Goal: Task Accomplishment & Management: Manage account settings

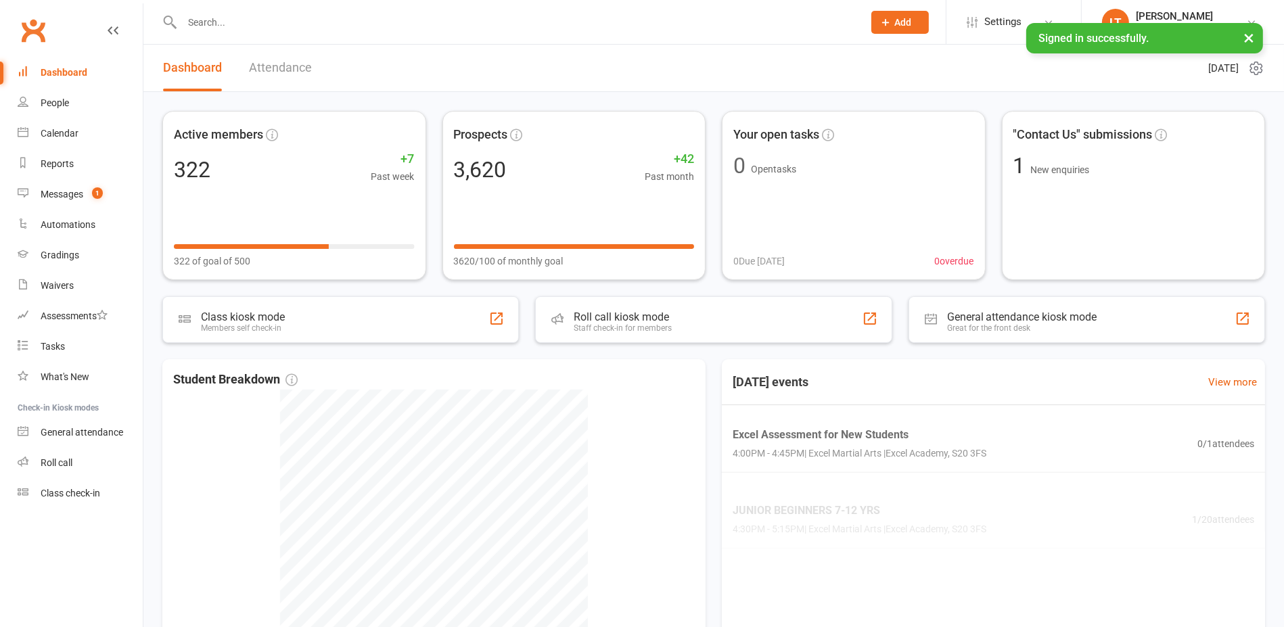
click at [273, 24] on input "text" at bounding box center [516, 22] width 676 height 19
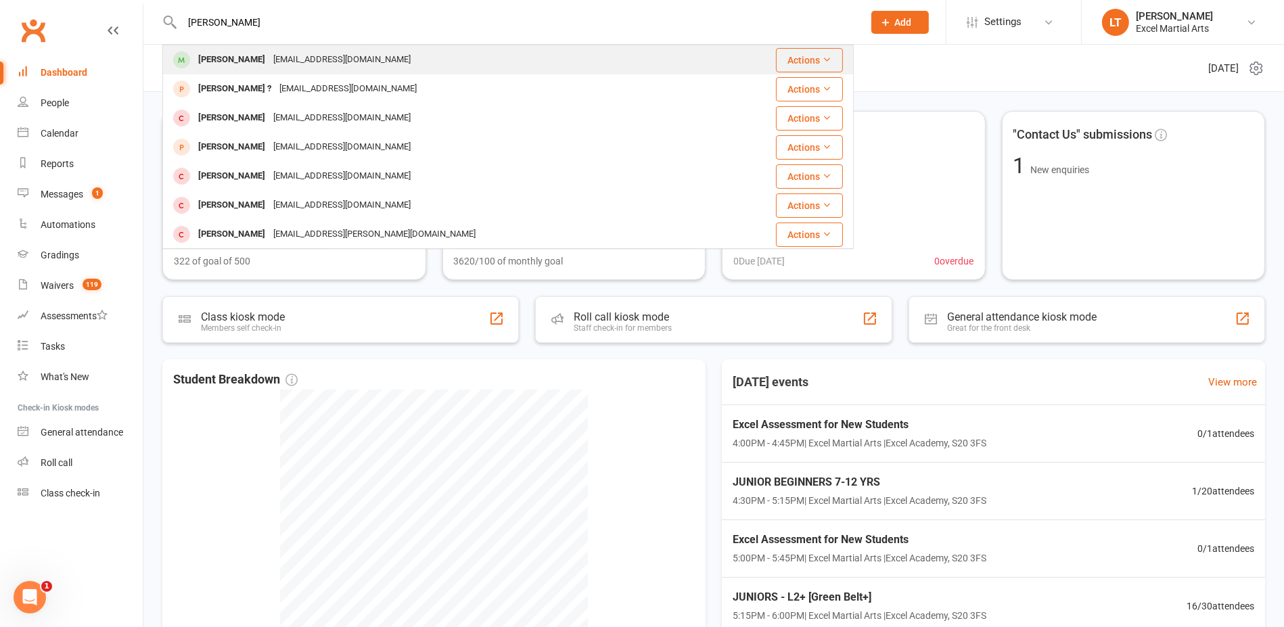
type input "[PERSON_NAME]"
click at [291, 52] on div "[EMAIL_ADDRESS][DOMAIN_NAME]" at bounding box center [341, 60] width 145 height 20
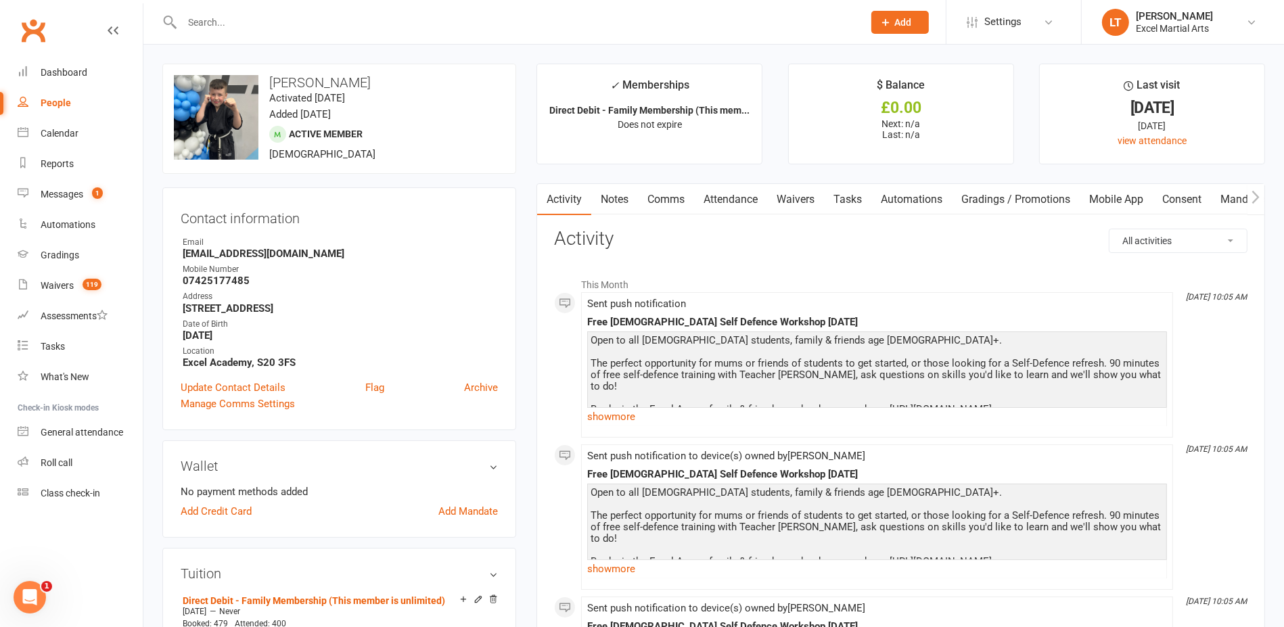
click at [264, 16] on input "text" at bounding box center [516, 22] width 676 height 19
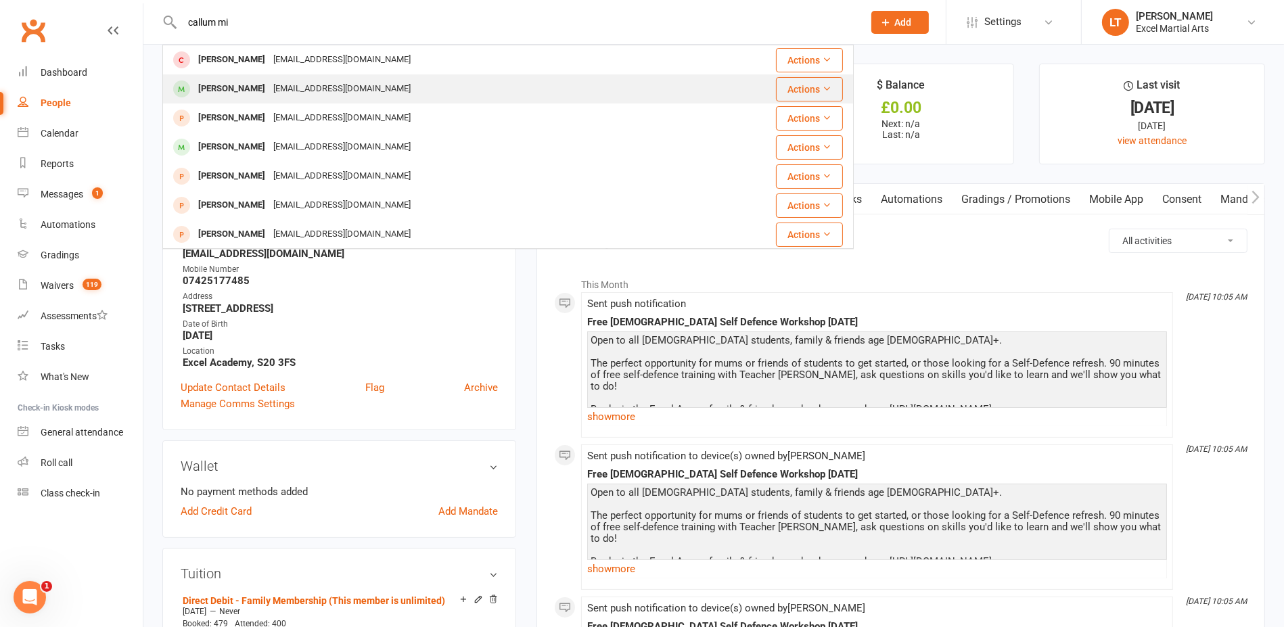
type input "callum mi"
click at [269, 84] on div "[EMAIL_ADDRESS][DOMAIN_NAME]" at bounding box center [341, 89] width 145 height 20
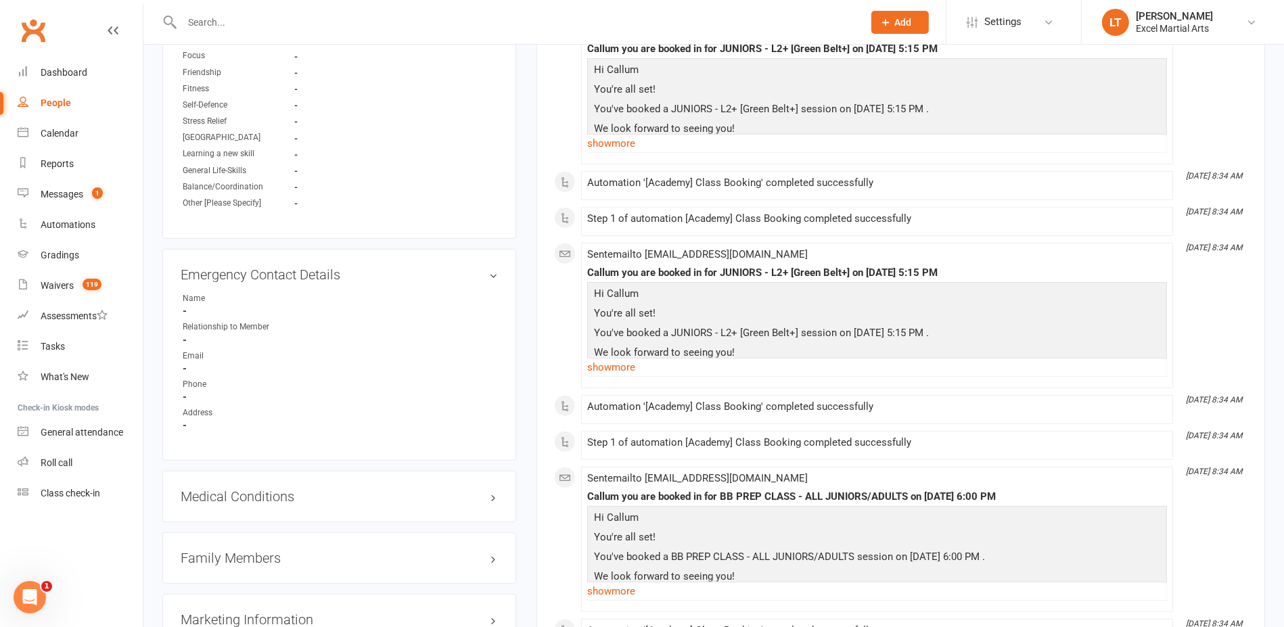
scroll to position [930, 0]
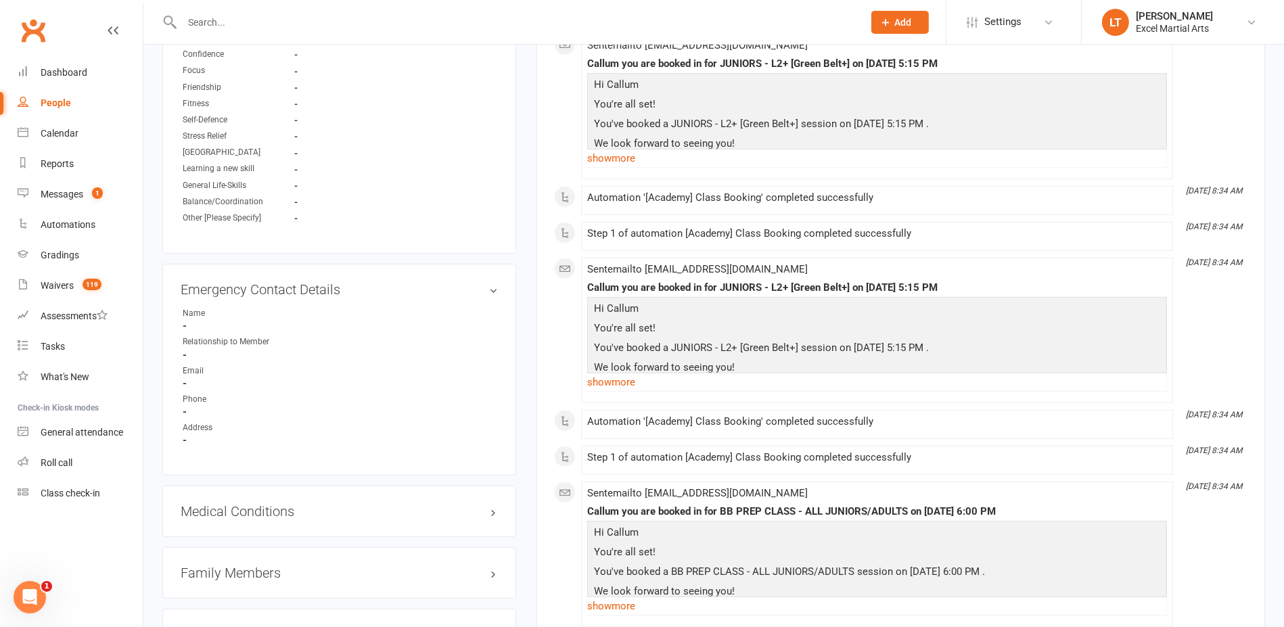
click at [494, 569] on h3 "Family Members" at bounding box center [339, 572] width 317 height 15
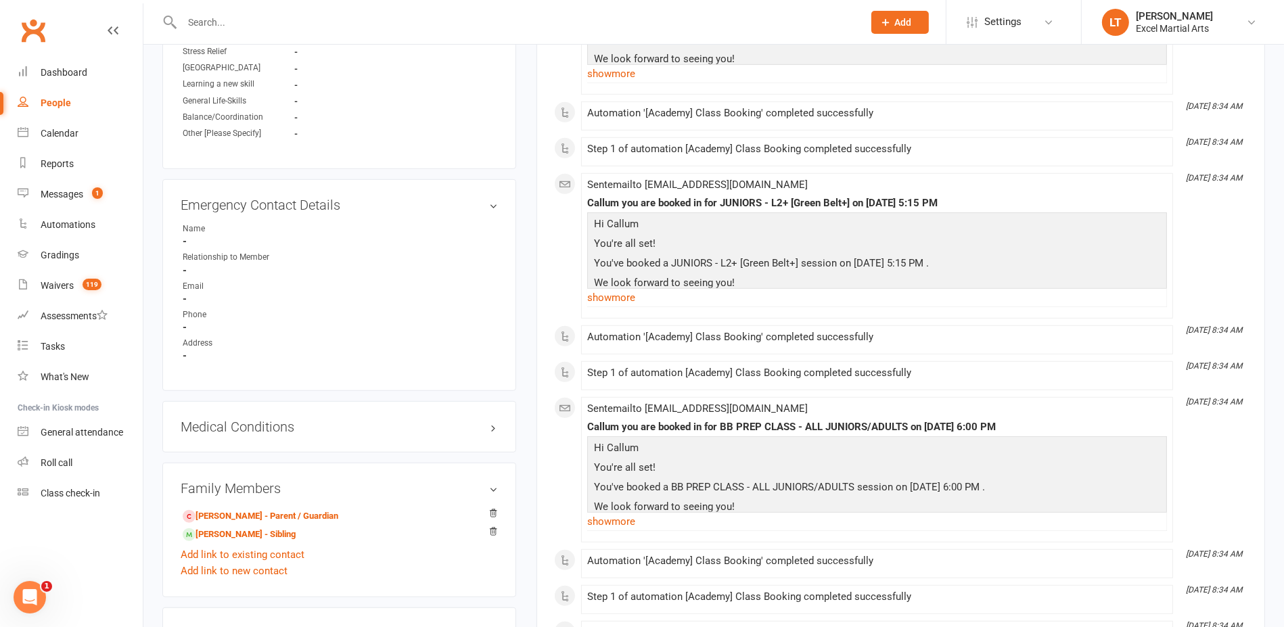
scroll to position [1099, 0]
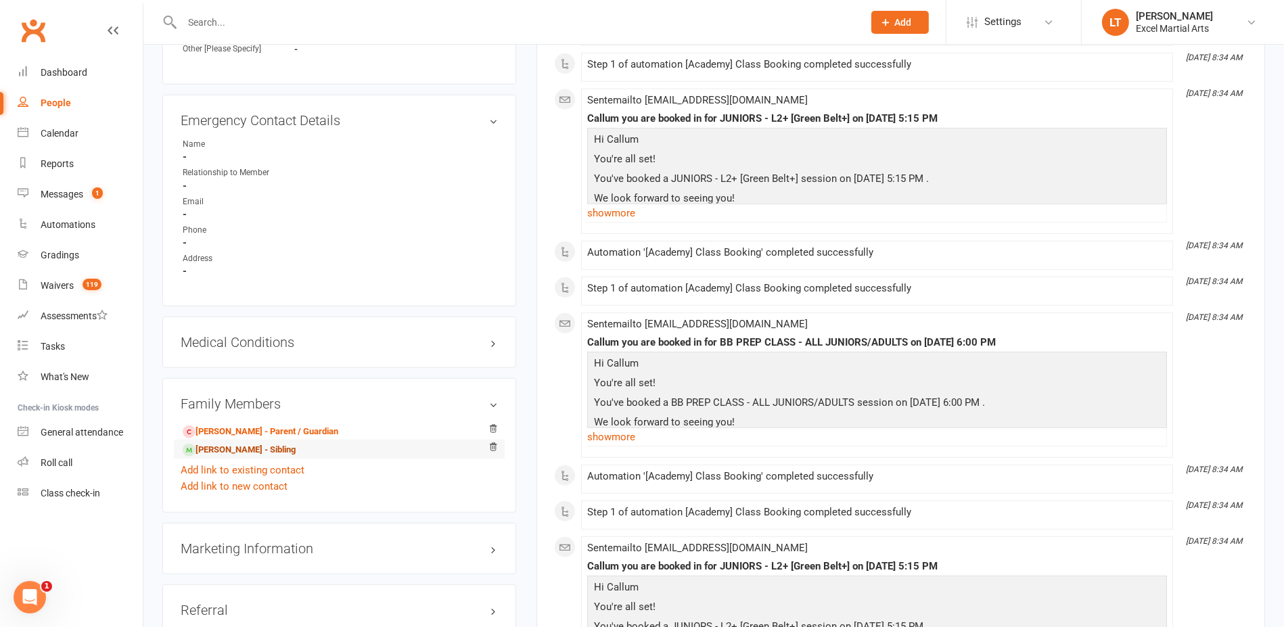
click at [266, 443] on link "[PERSON_NAME] - Sibling" at bounding box center [239, 450] width 113 height 14
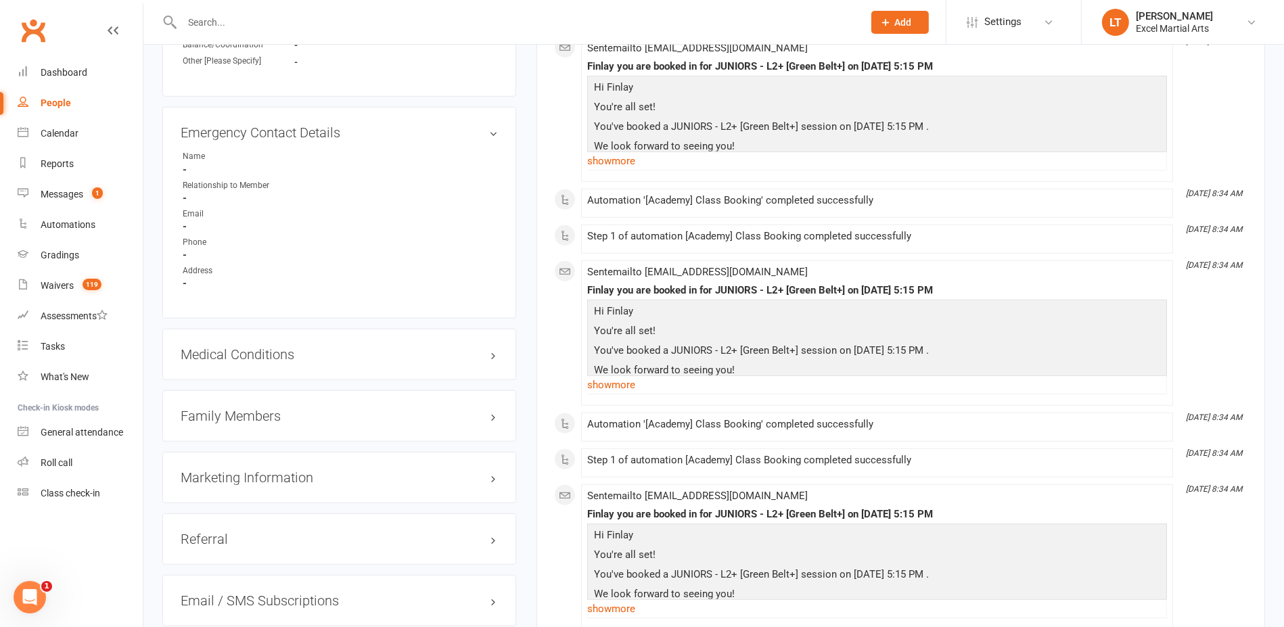
scroll to position [1268, 0]
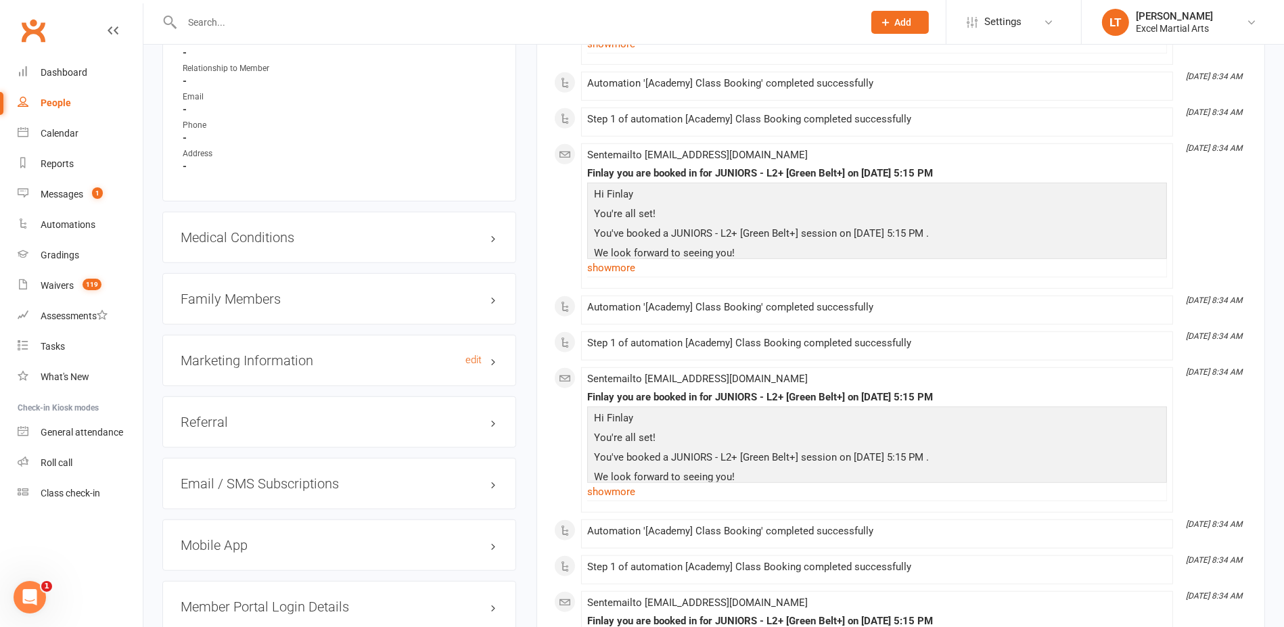
click at [425, 355] on h3 "Marketing Information edit" at bounding box center [339, 360] width 317 height 15
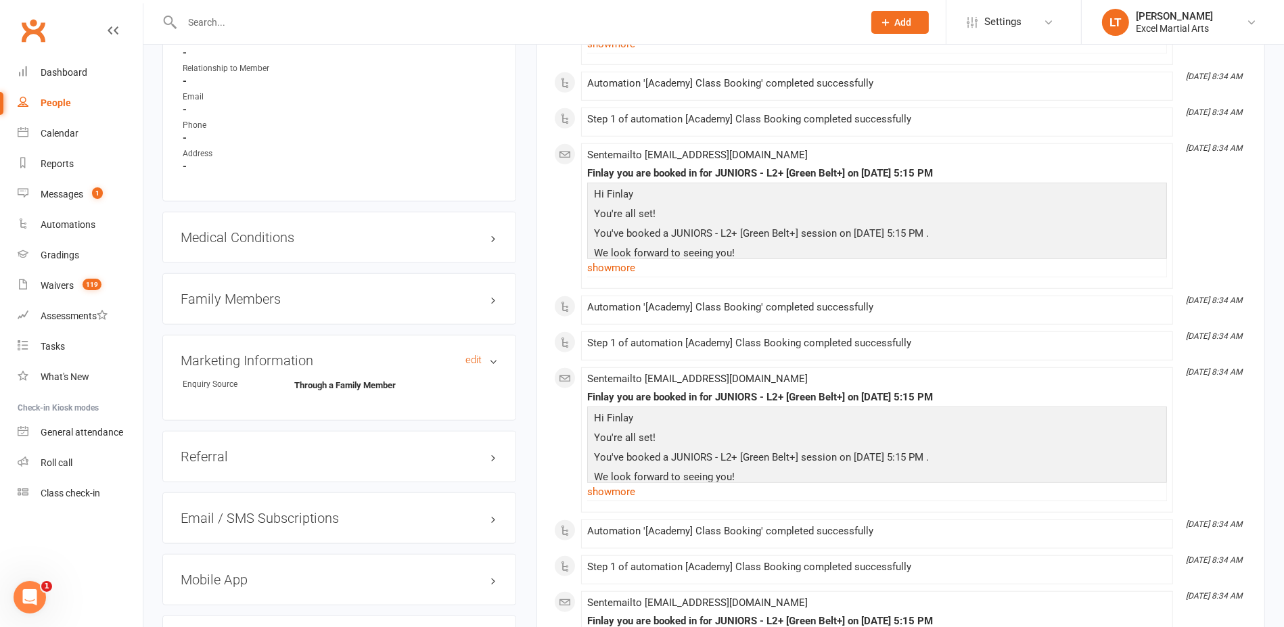
click at [425, 356] on h3 "Marketing Information edit" at bounding box center [339, 360] width 317 height 15
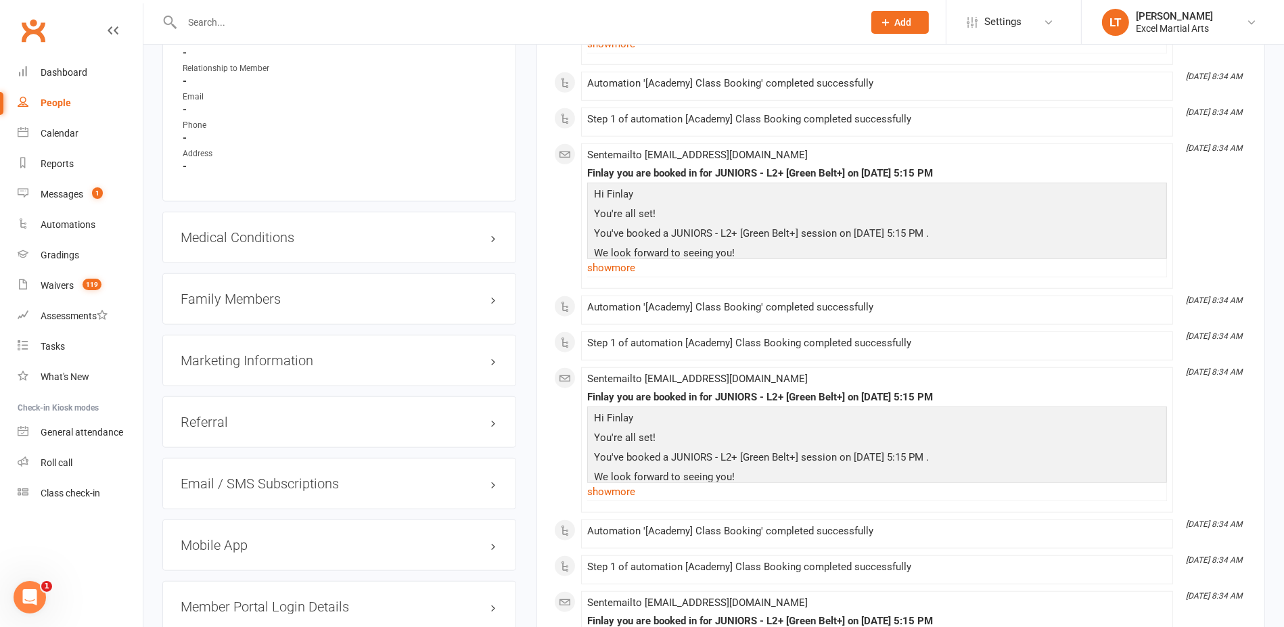
click at [455, 306] on div "Family Members" at bounding box center [339, 298] width 354 height 51
click at [484, 300] on h3 "Family Members" at bounding box center [339, 298] width 317 height 15
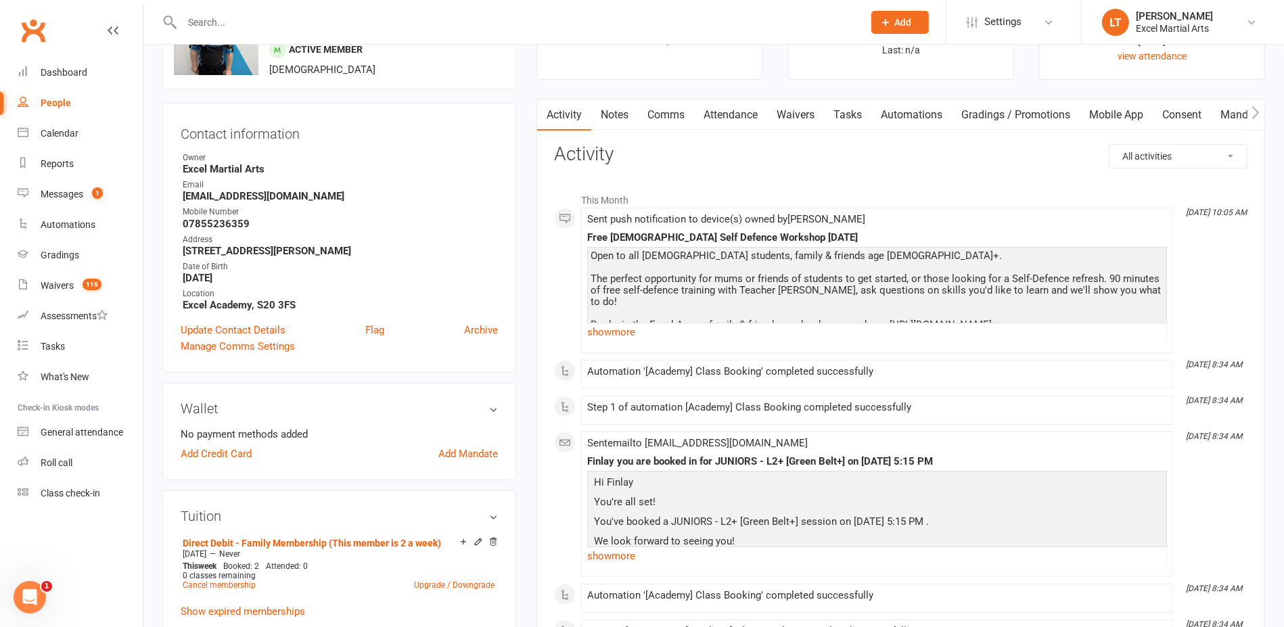
scroll to position [0, 0]
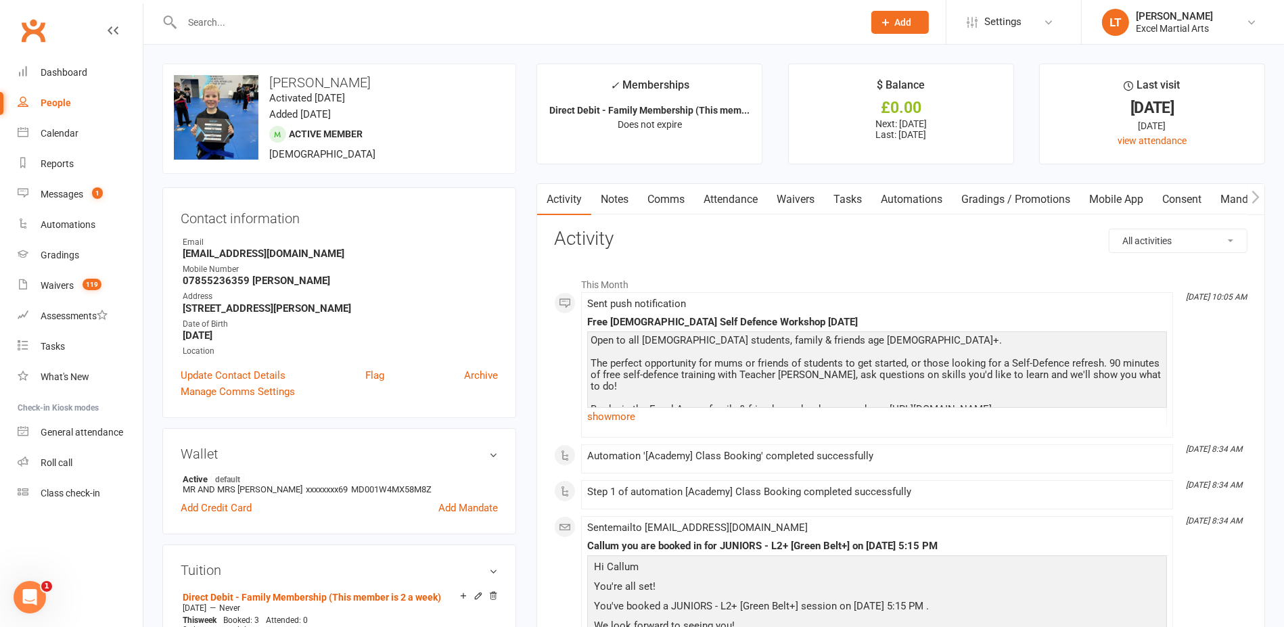
click at [445, 34] on div at bounding box center [507, 22] width 691 height 44
click at [379, 32] on div at bounding box center [507, 22] width 691 height 44
click at [277, 26] on input "text" at bounding box center [516, 22] width 676 height 19
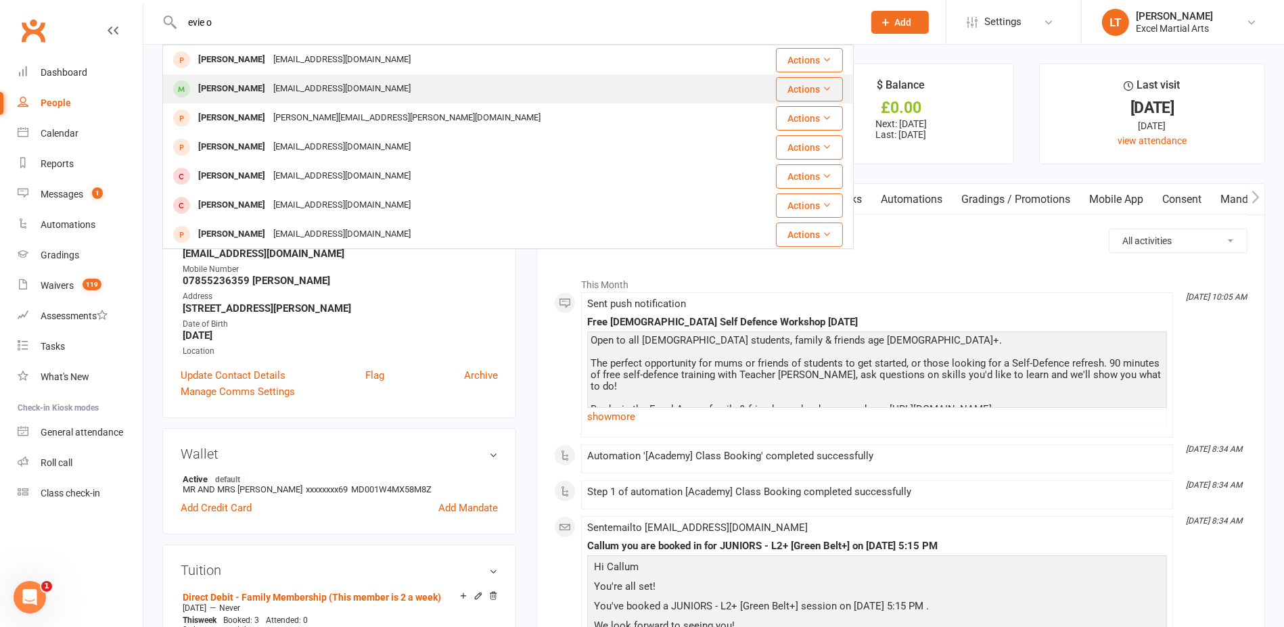
type input "evie o"
click at [287, 93] on div "[EMAIL_ADDRESS][DOMAIN_NAME]" at bounding box center [341, 89] width 145 height 20
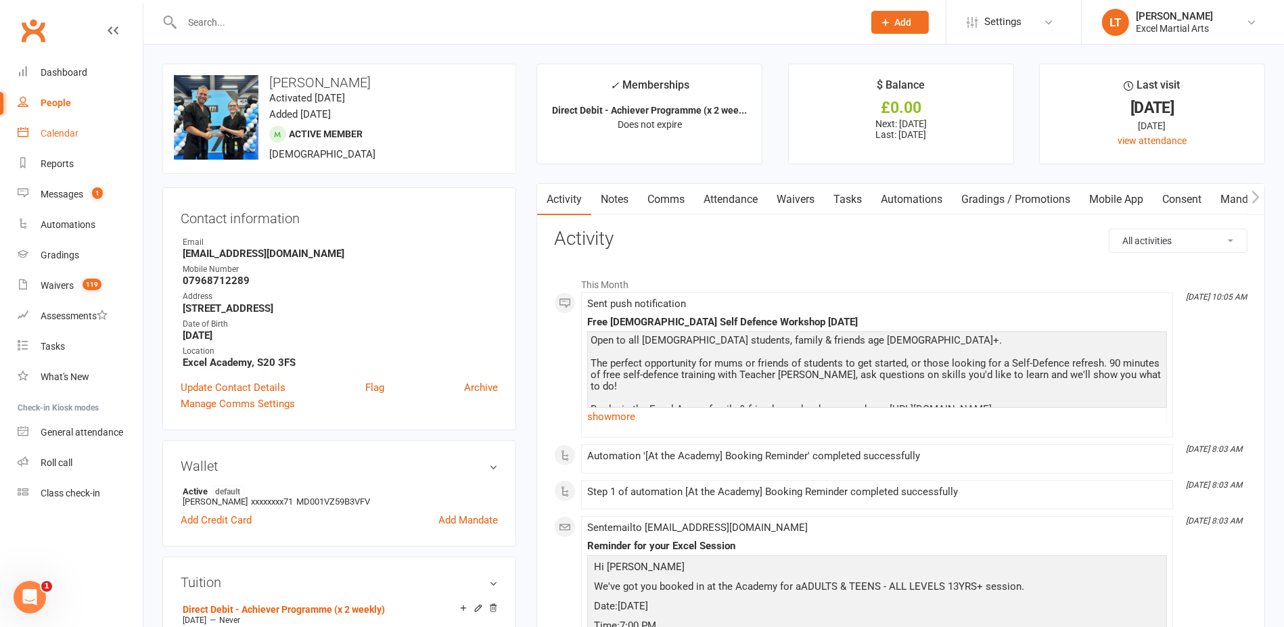
click at [72, 143] on link "Calendar" at bounding box center [80, 133] width 125 height 30
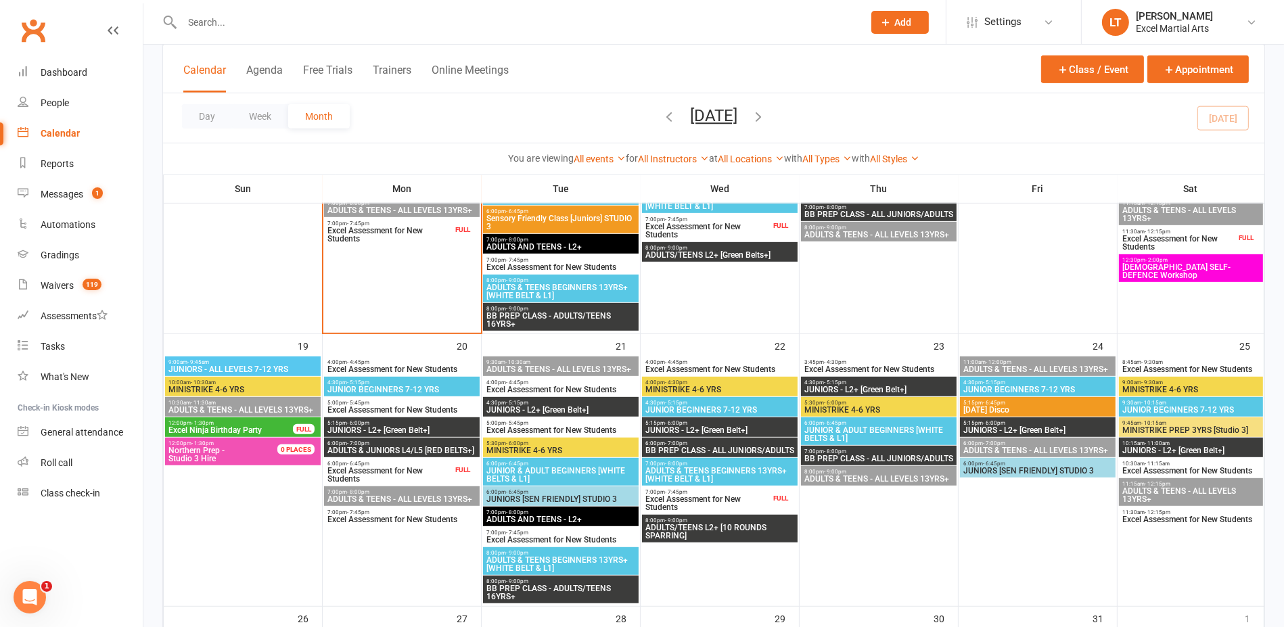
scroll to position [845, 0]
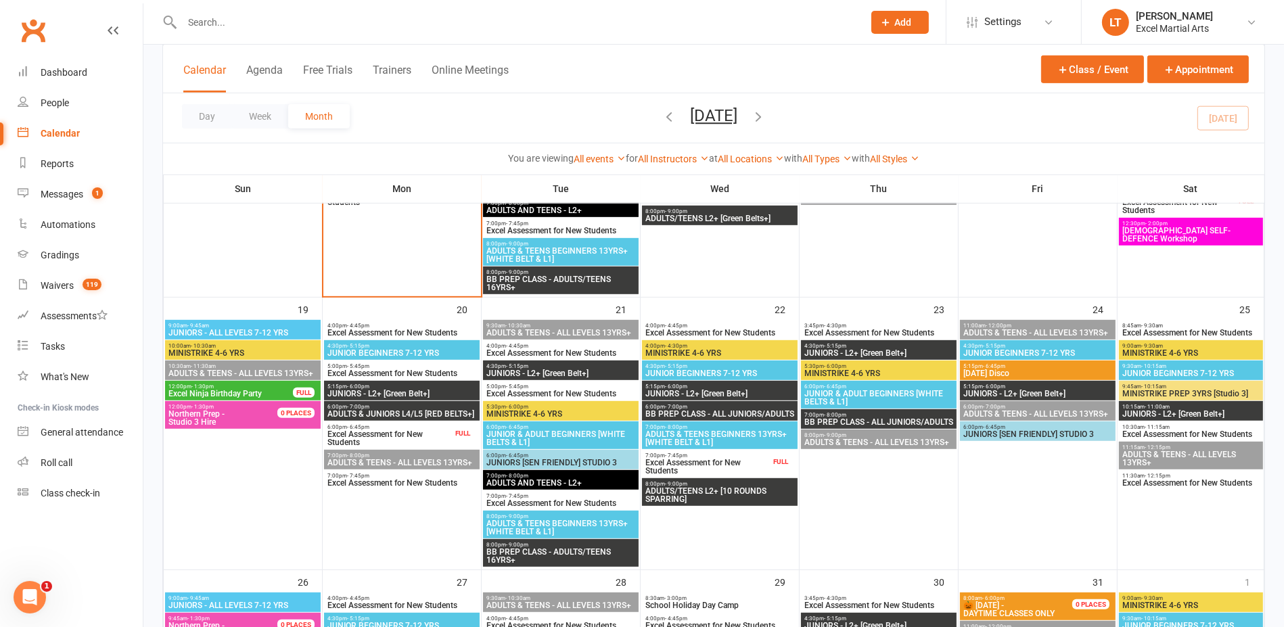
click at [1185, 233] on span "[DEMOGRAPHIC_DATA] SELF-DEFENCE Workshop" at bounding box center [1190, 235] width 139 height 16
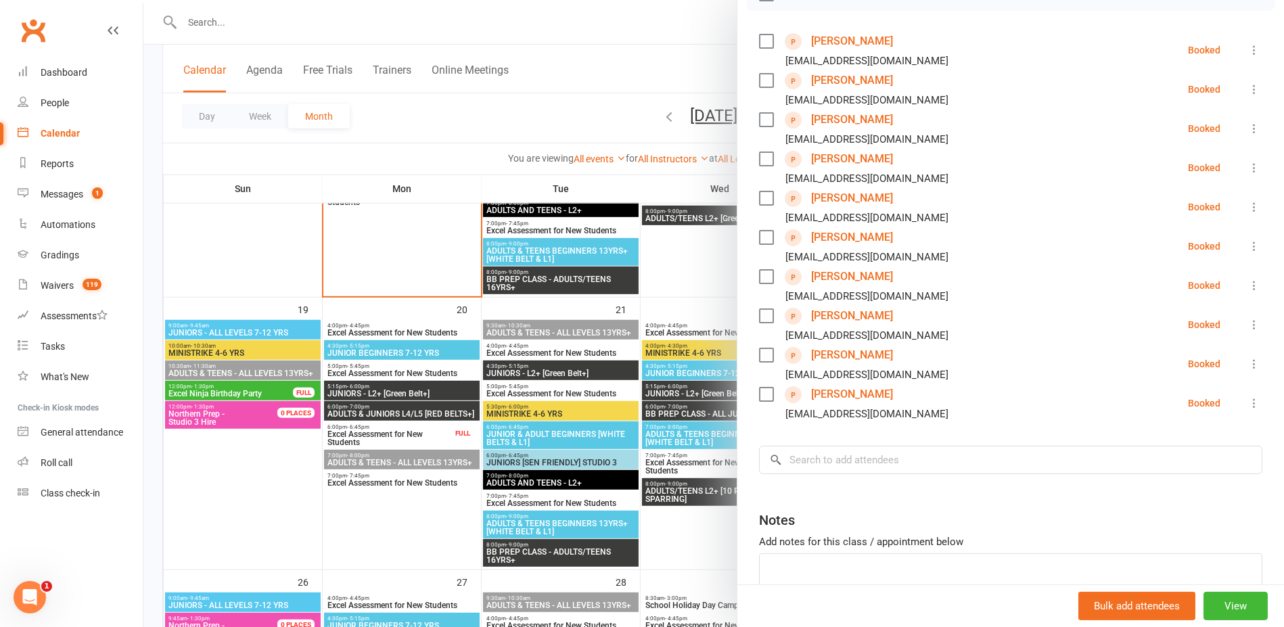
scroll to position [132, 0]
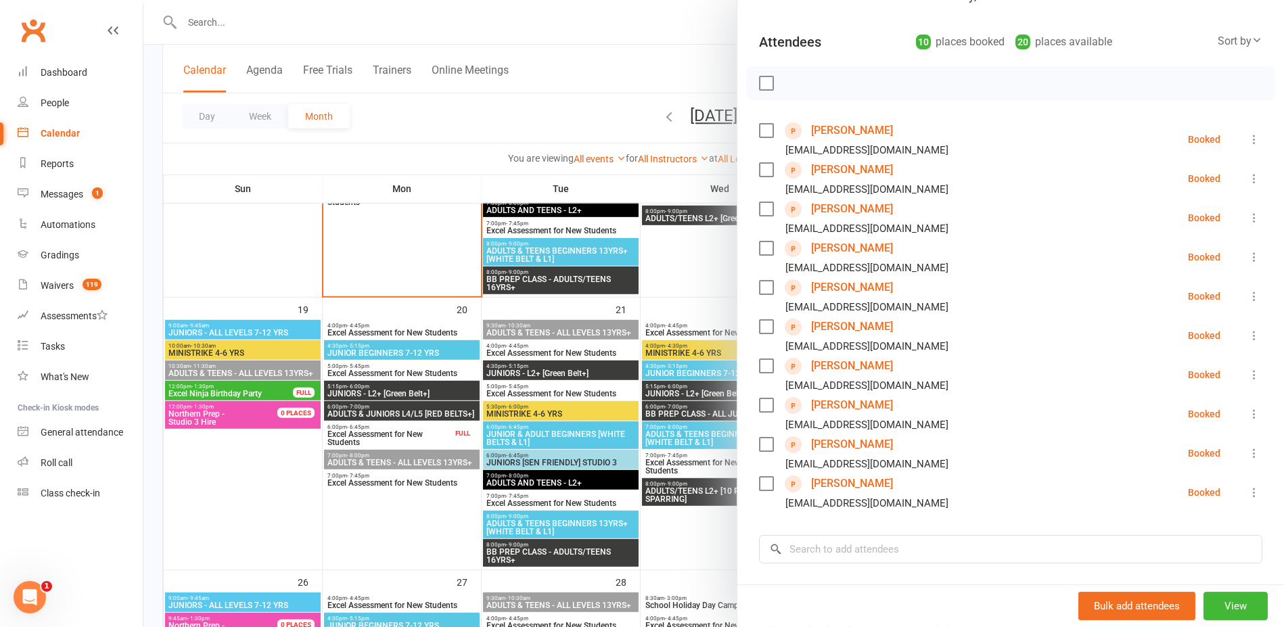
click at [617, 70] on div at bounding box center [713, 313] width 1140 height 627
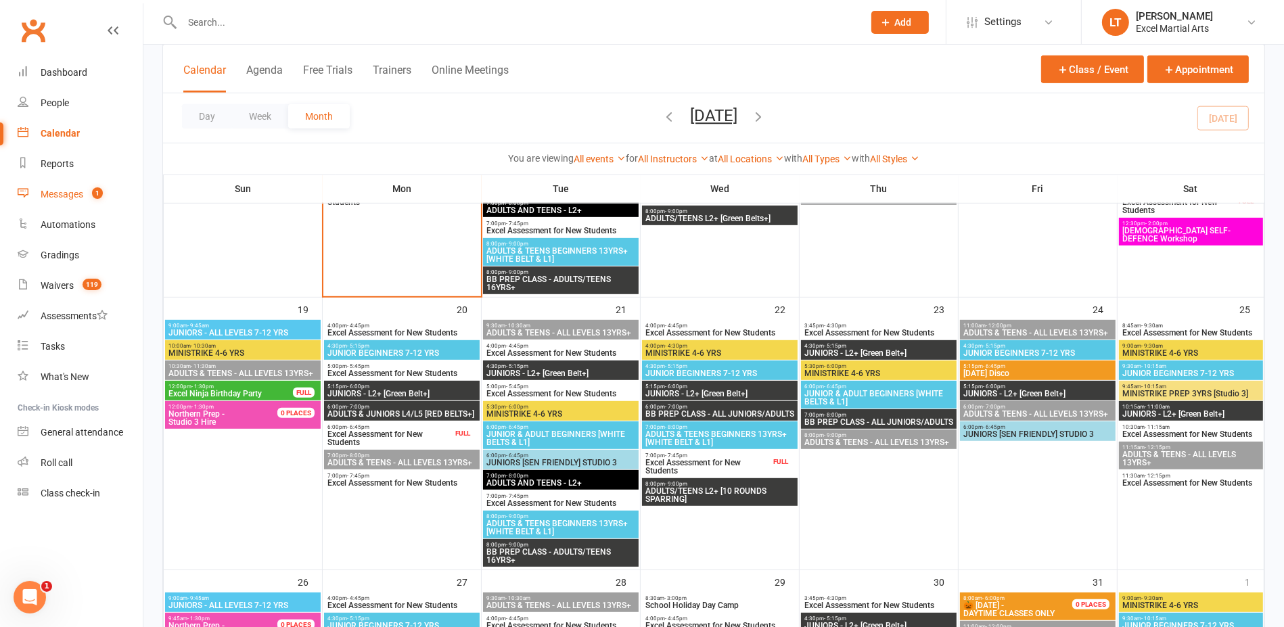
click at [72, 194] on div "Messages" at bounding box center [62, 194] width 43 height 11
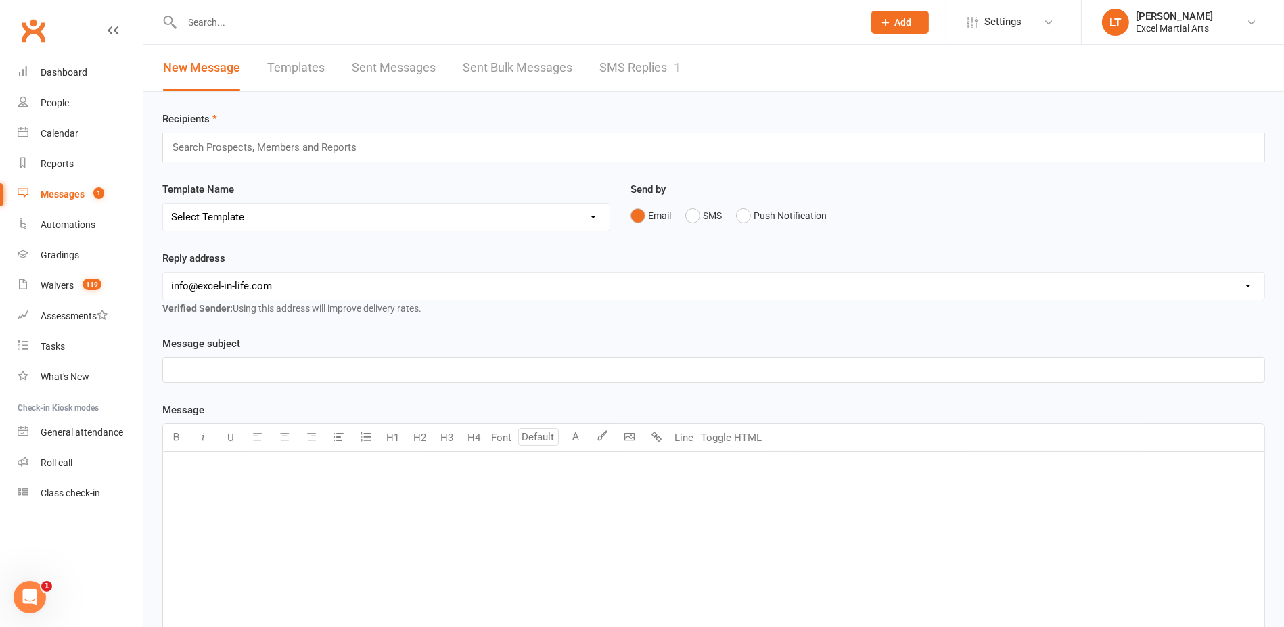
click at [673, 58] on link "SMS Replies 1" at bounding box center [639, 68] width 81 height 47
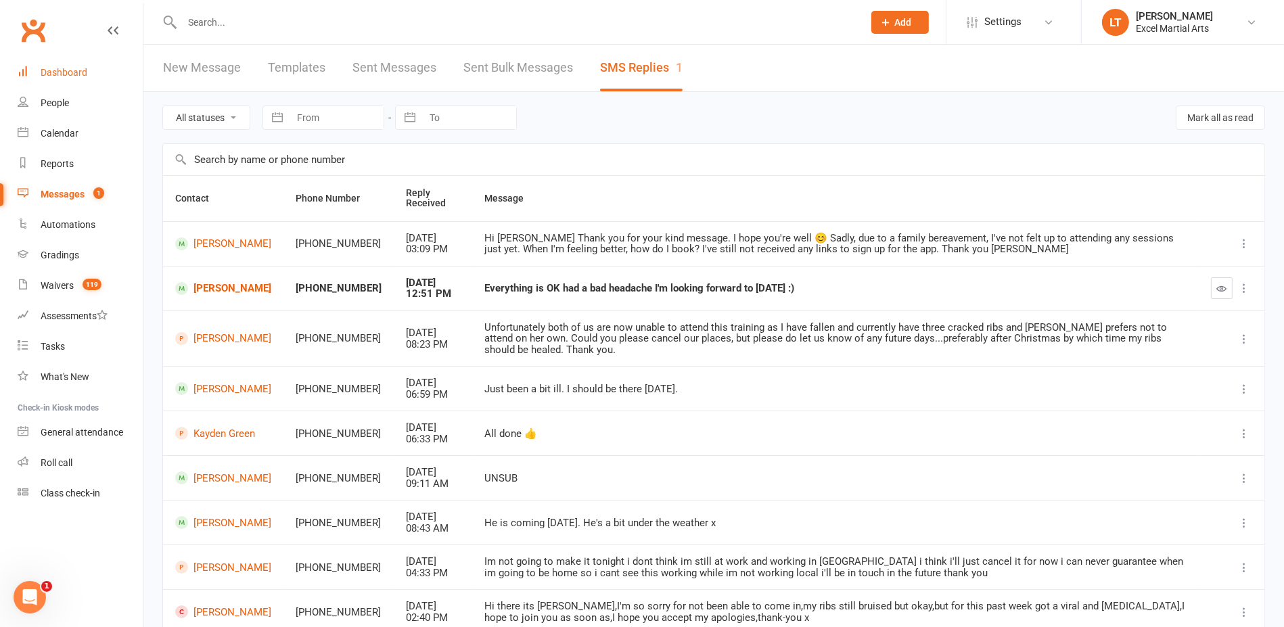
click at [86, 87] on link "Dashboard" at bounding box center [80, 72] width 125 height 30
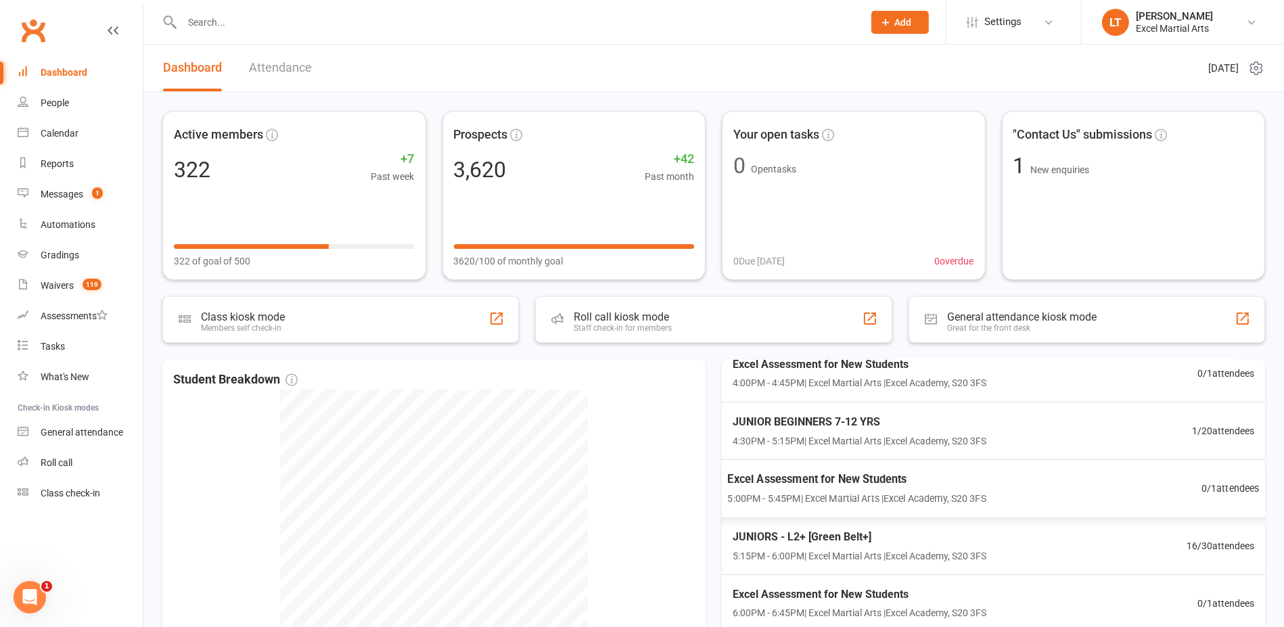
scroll to position [85, 0]
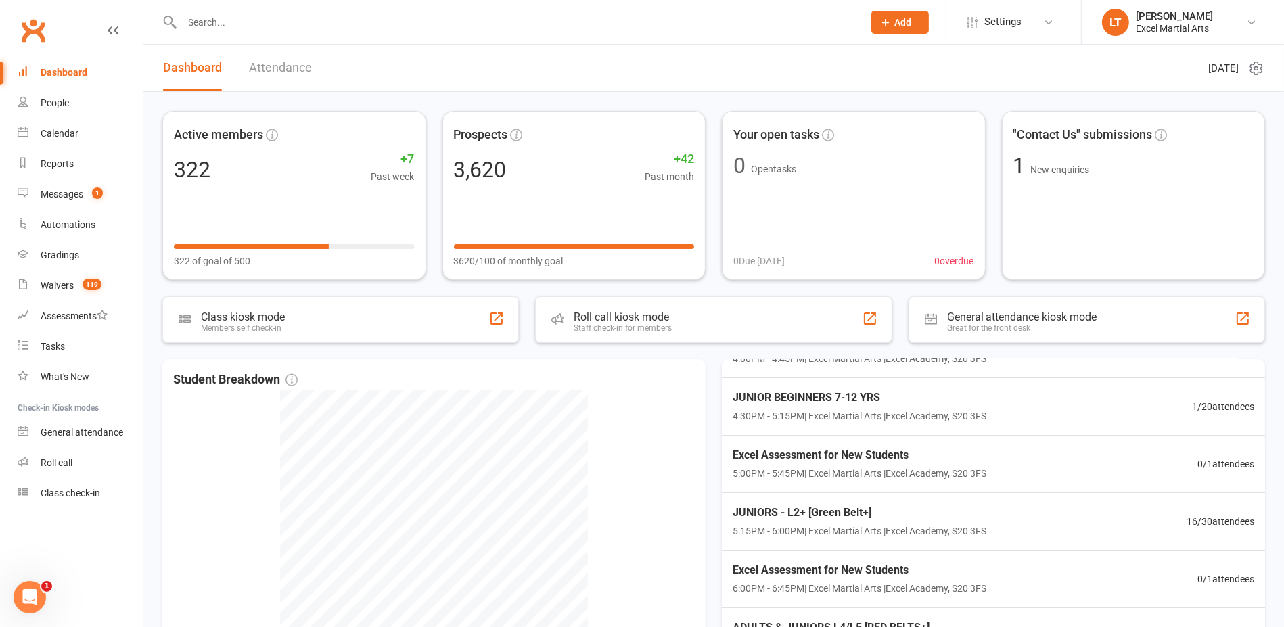
drag, startPoint x: 1005, startPoint y: 95, endPoint x: 988, endPoint y: 94, distance: 17.0
click at [1006, 96] on div "Active members 322 +7 Past week 322 of goal of 500 Prospects 3,620 +42 Past mon…" at bounding box center [713, 436] width 1140 height 689
click at [308, 30] on input "text" at bounding box center [516, 22] width 676 height 19
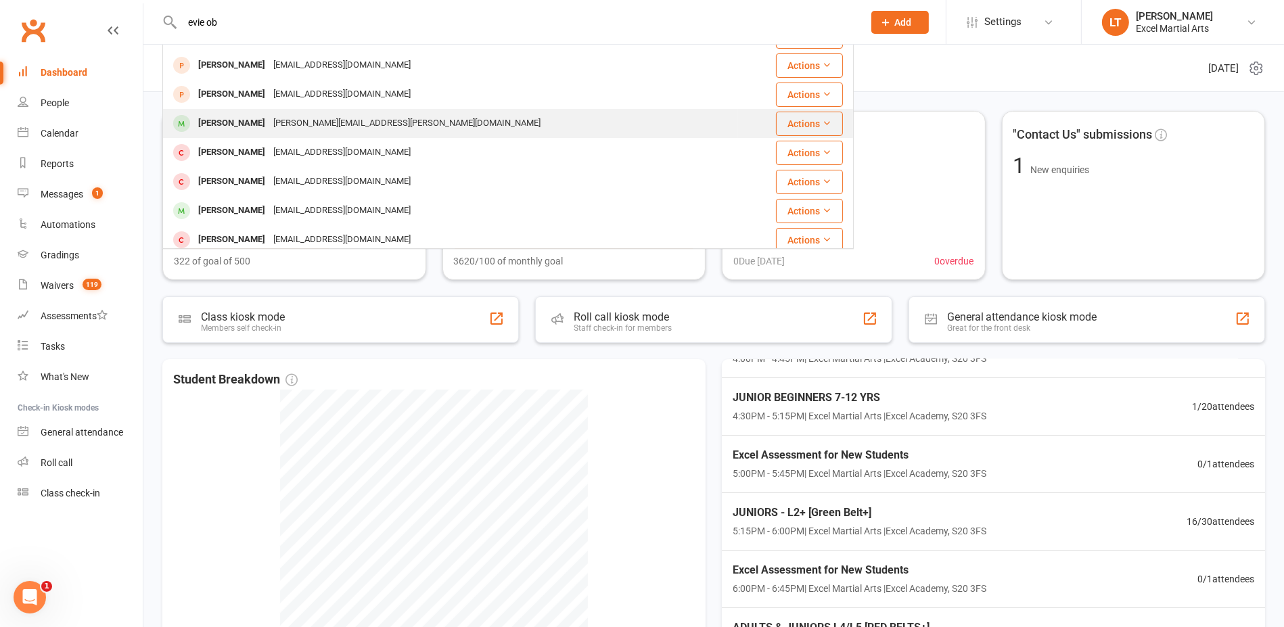
scroll to position [254, 0]
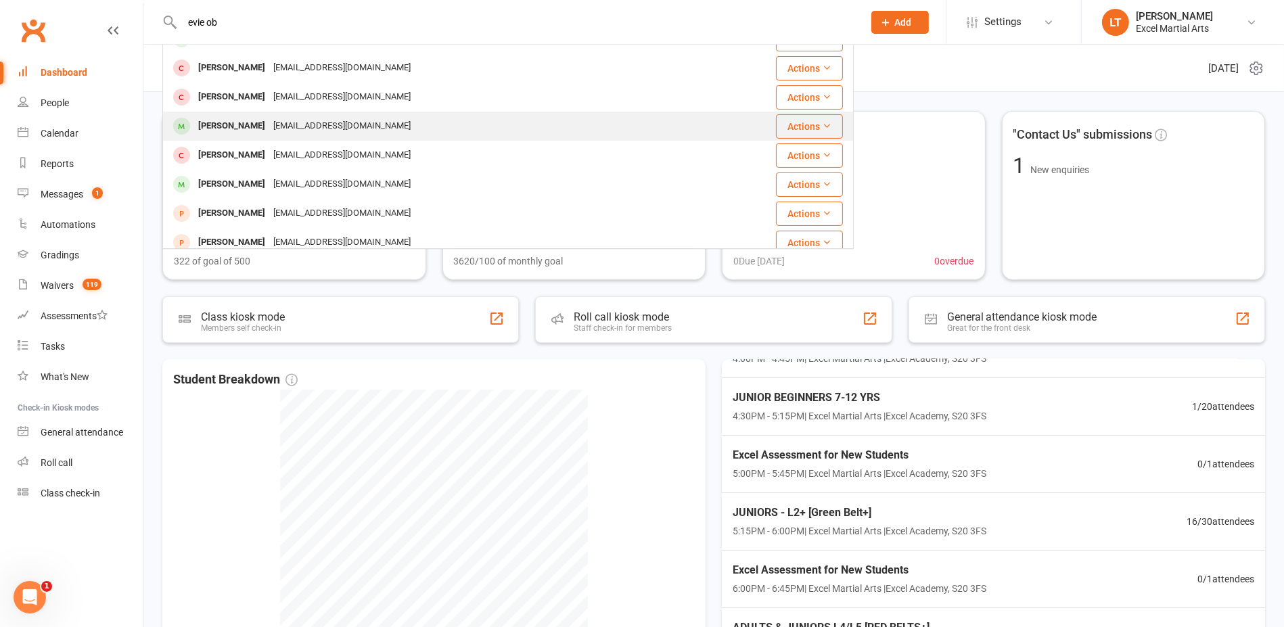
type input "evie ob"
click at [310, 131] on div "[EMAIL_ADDRESS][DOMAIN_NAME]" at bounding box center [341, 126] width 145 height 20
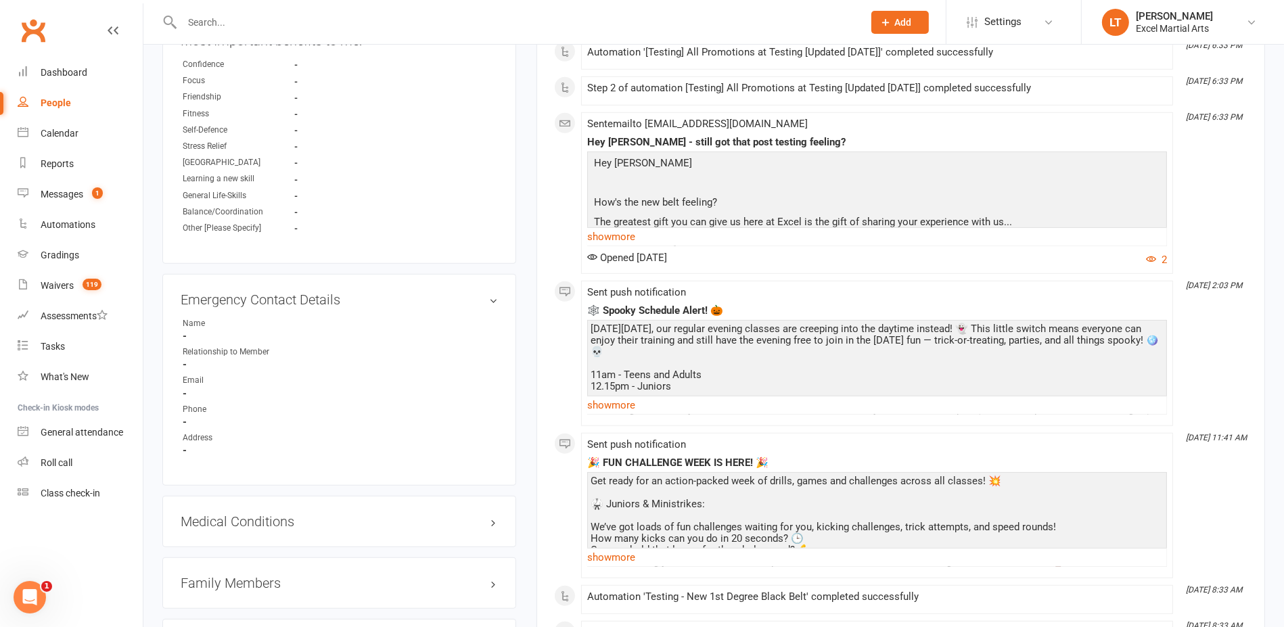
scroll to position [1268, 0]
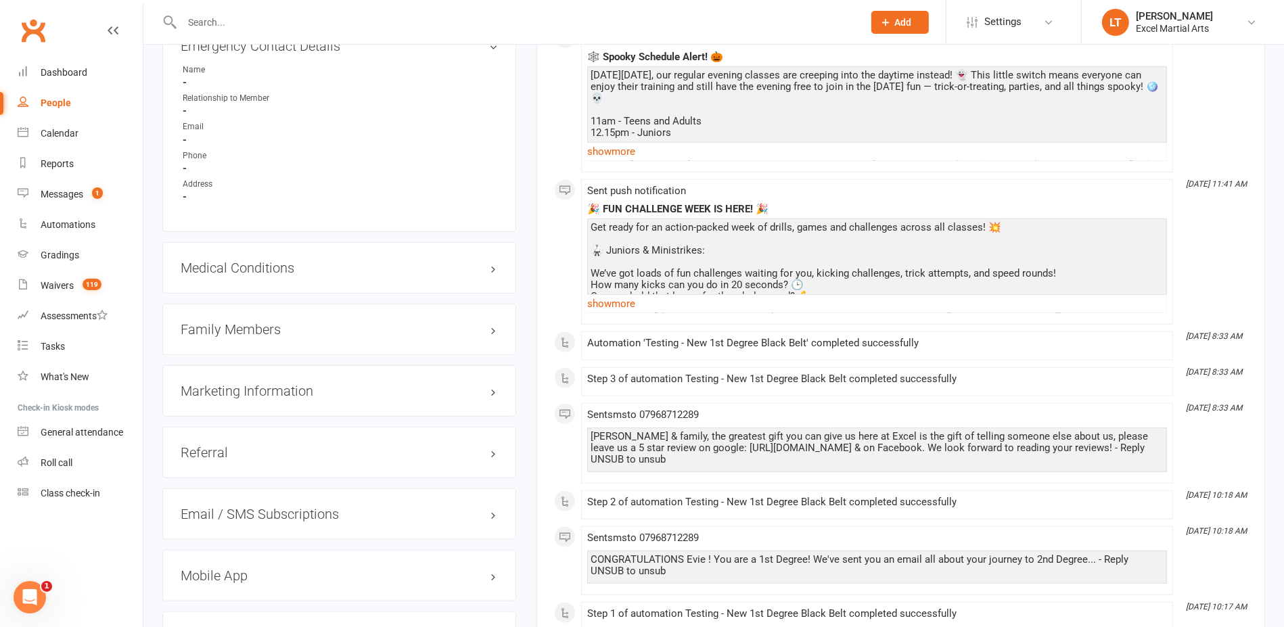
click at [350, 328] on h3 "Family Members" at bounding box center [339, 329] width 317 height 15
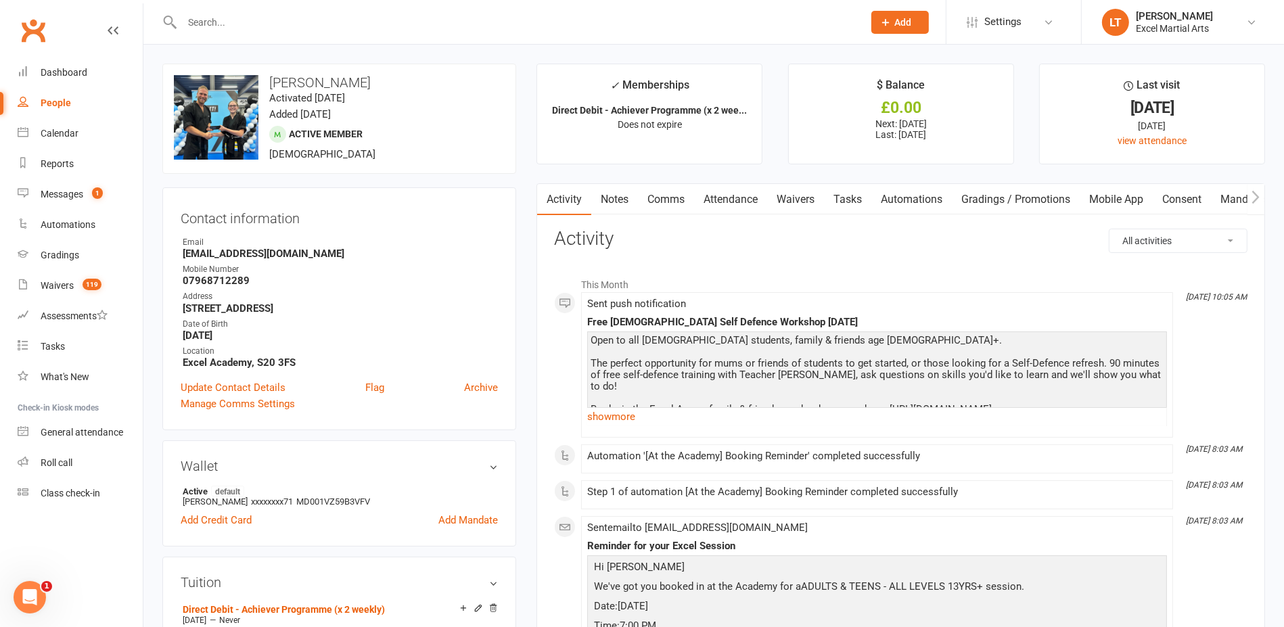
scroll to position [0, 0]
click at [310, 16] on input "text" at bounding box center [516, 22] width 676 height 19
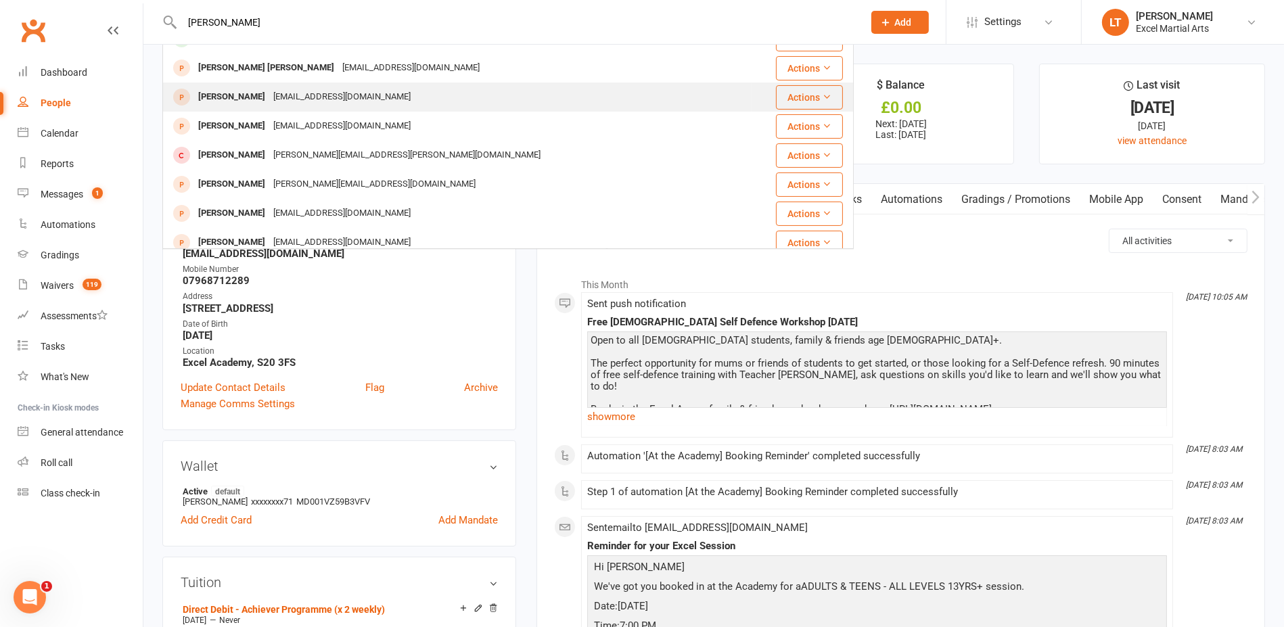
scroll to position [169, 0]
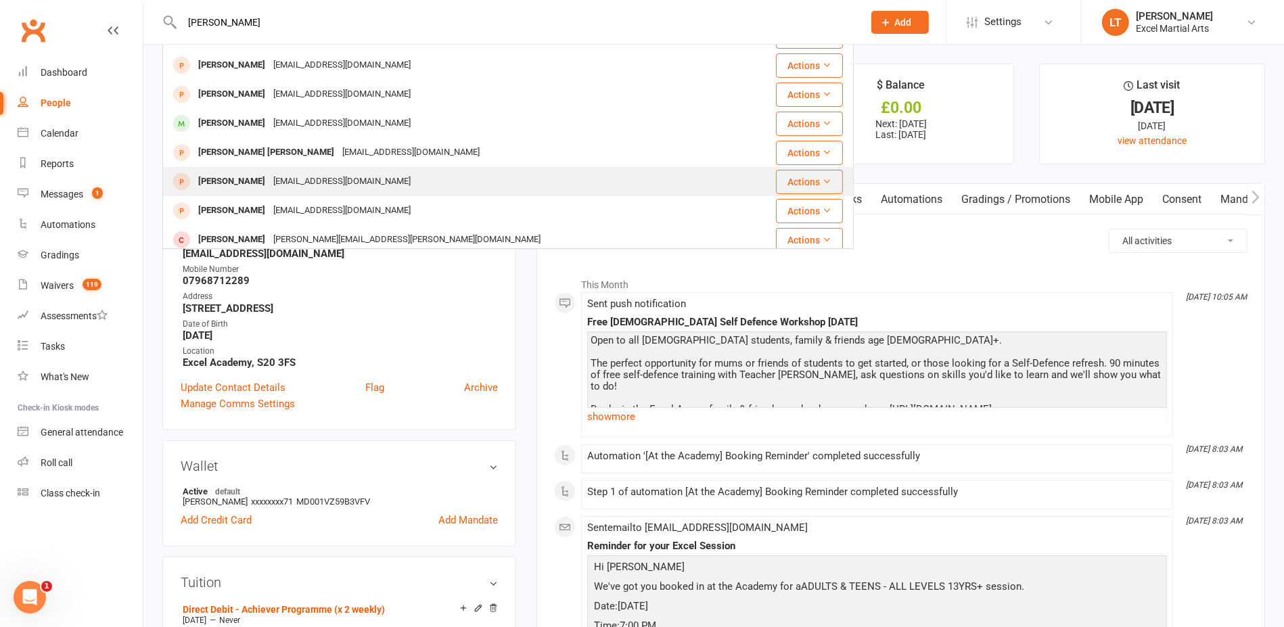
type input "[PERSON_NAME]"
click at [305, 116] on div "[EMAIL_ADDRESS][DOMAIN_NAME]" at bounding box center [341, 124] width 145 height 20
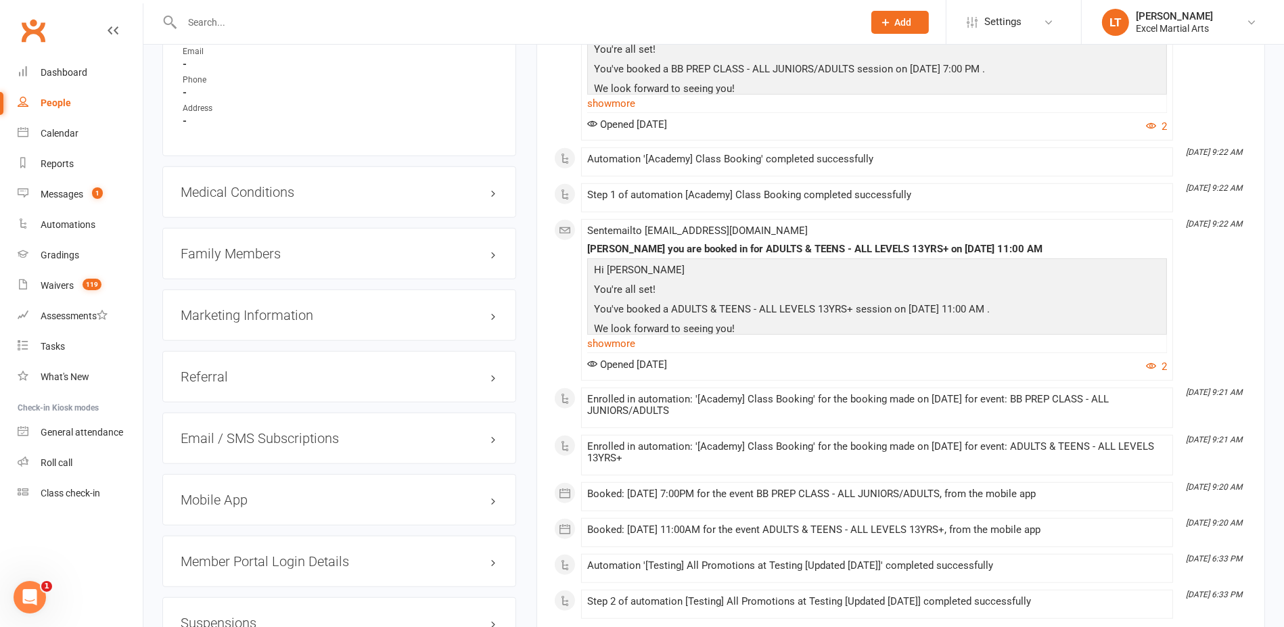
scroll to position [1268, 0]
click at [491, 249] on h3 "Family Members" at bounding box center [339, 253] width 317 height 15
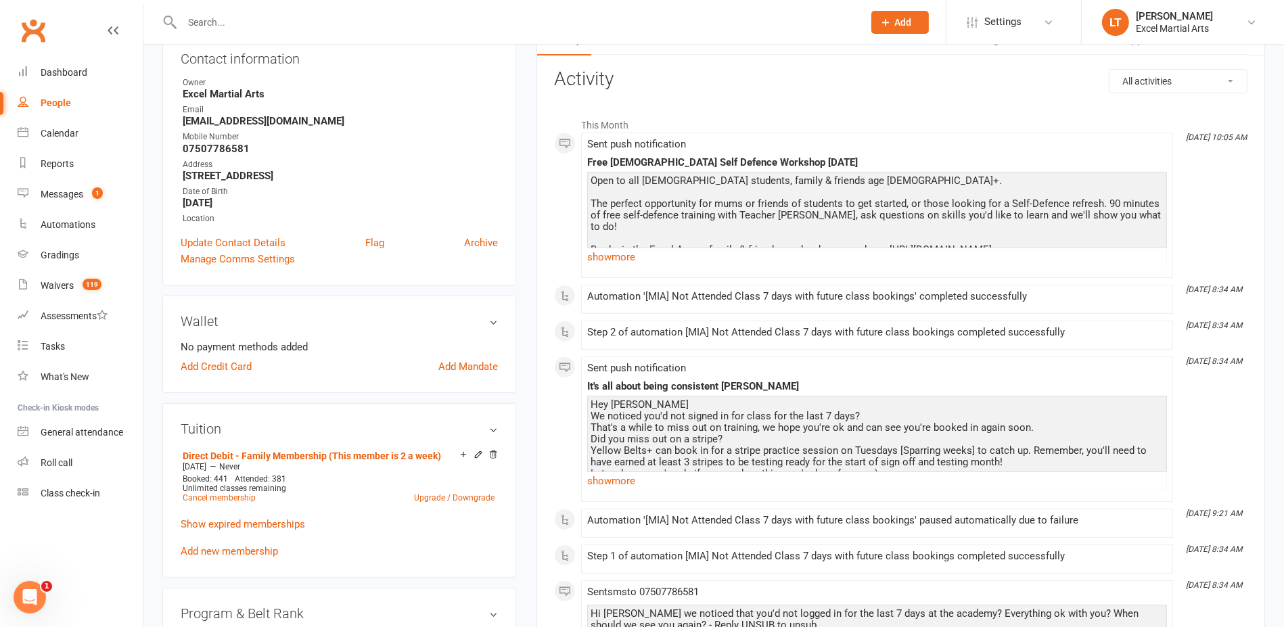
scroll to position [0, 0]
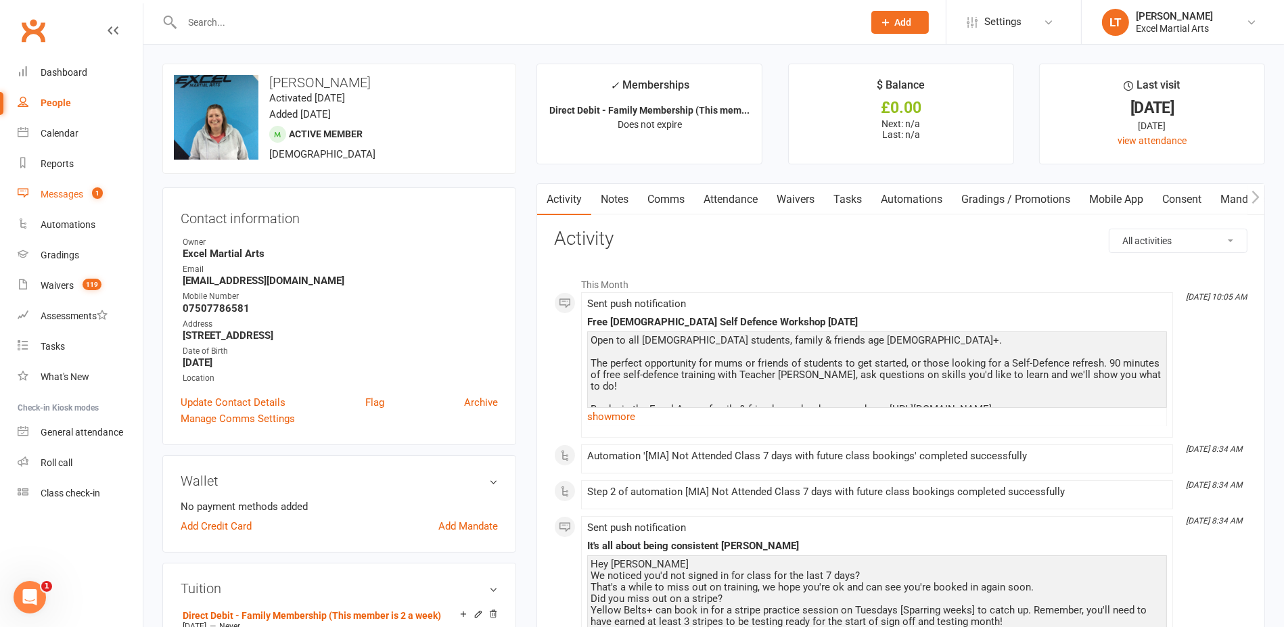
click at [87, 200] on link "Messages 1" at bounding box center [80, 194] width 125 height 30
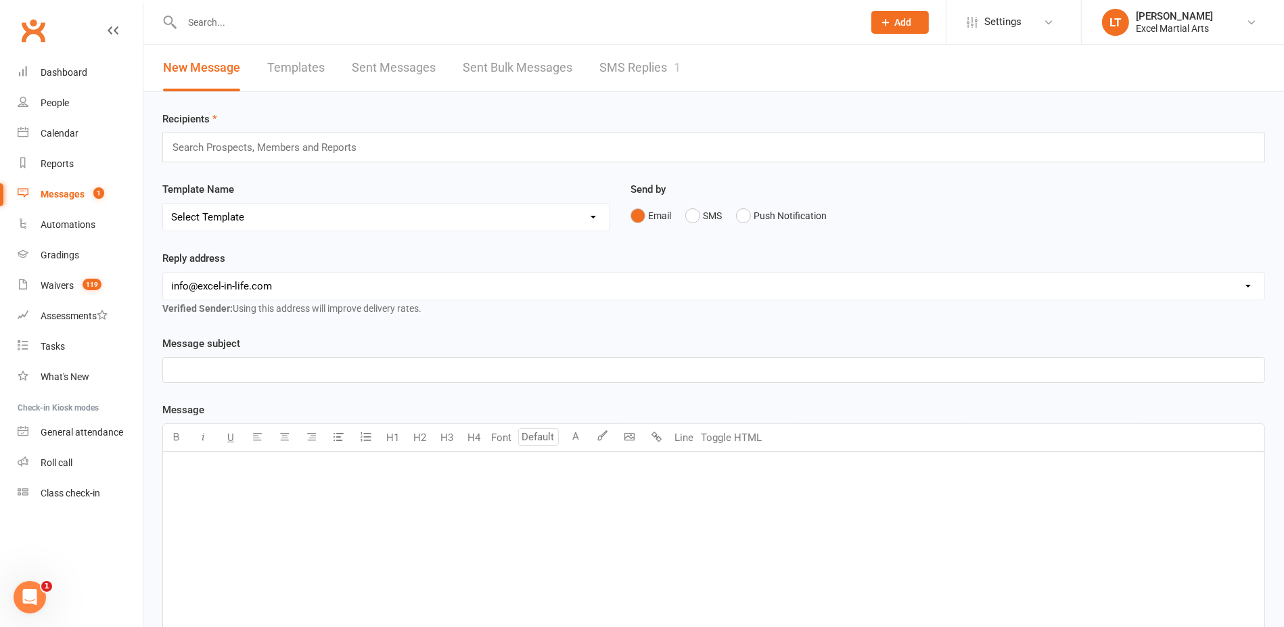
click at [652, 68] on link "SMS Replies 1" at bounding box center [639, 68] width 81 height 47
